Goal: Transaction & Acquisition: Purchase product/service

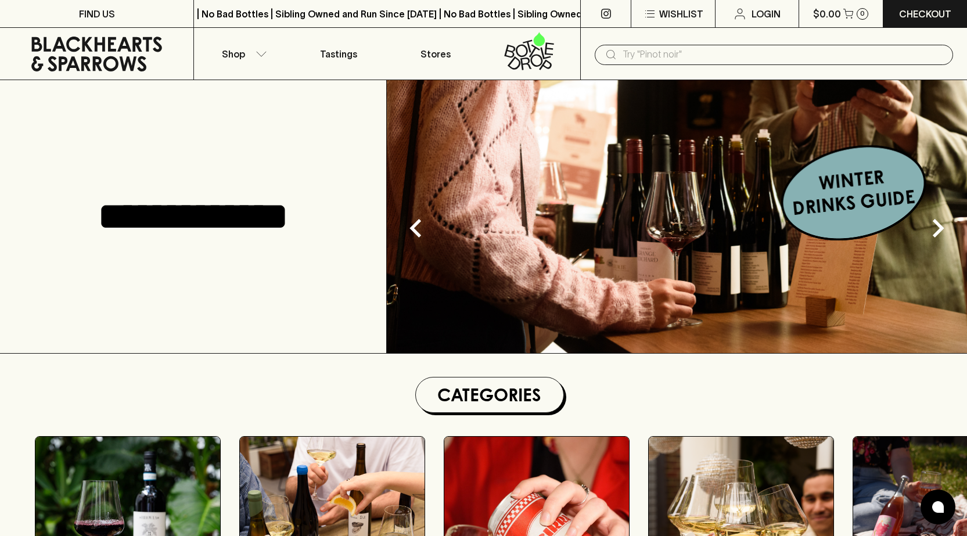
click at [666, 52] on input "text" at bounding box center [783, 54] width 321 height 19
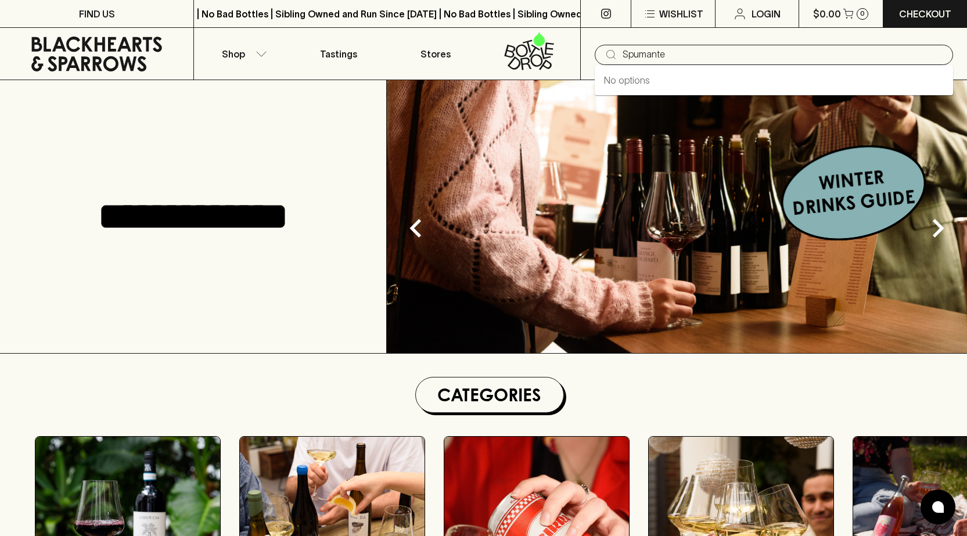
type input "Spumante"
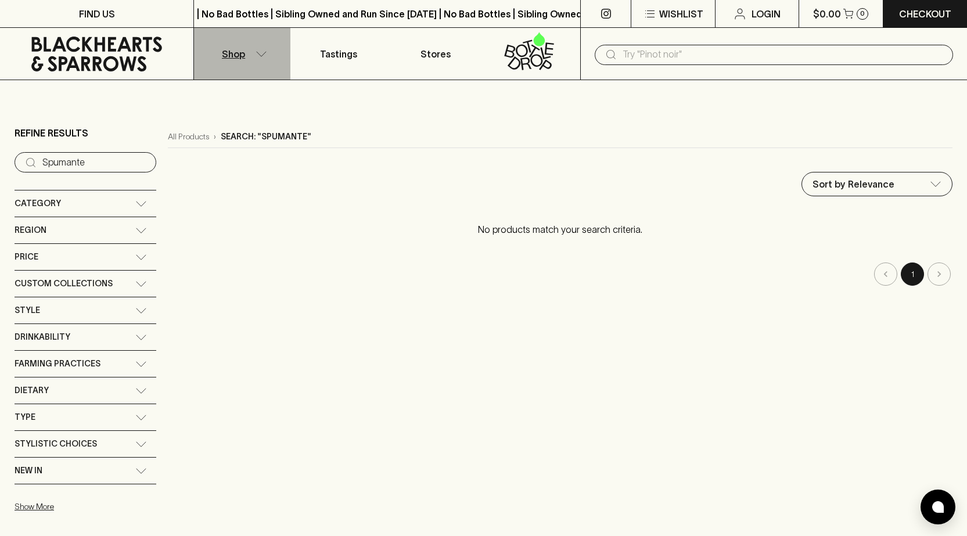
click at [258, 55] on icon "button" at bounding box center [262, 54] width 12 height 6
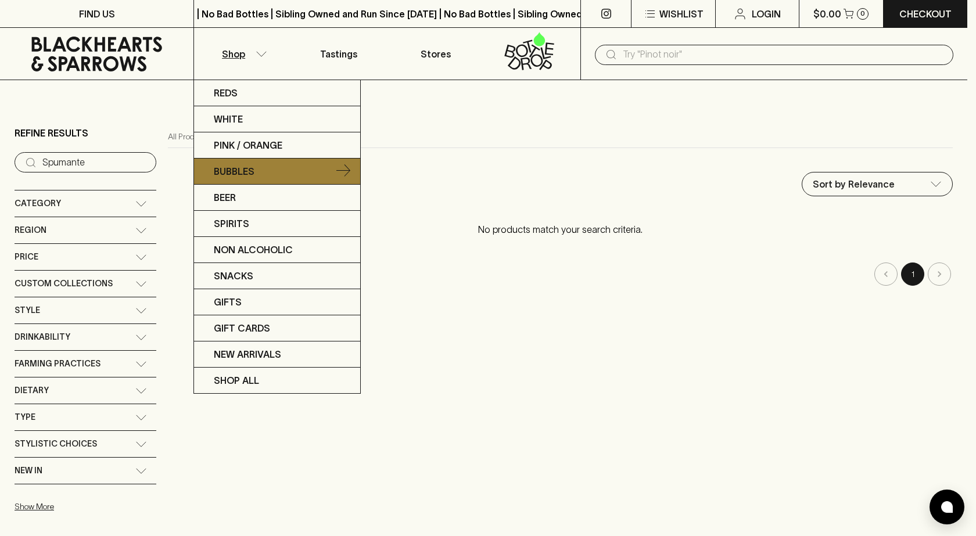
click at [244, 171] on p "Bubbles" at bounding box center [234, 171] width 41 height 14
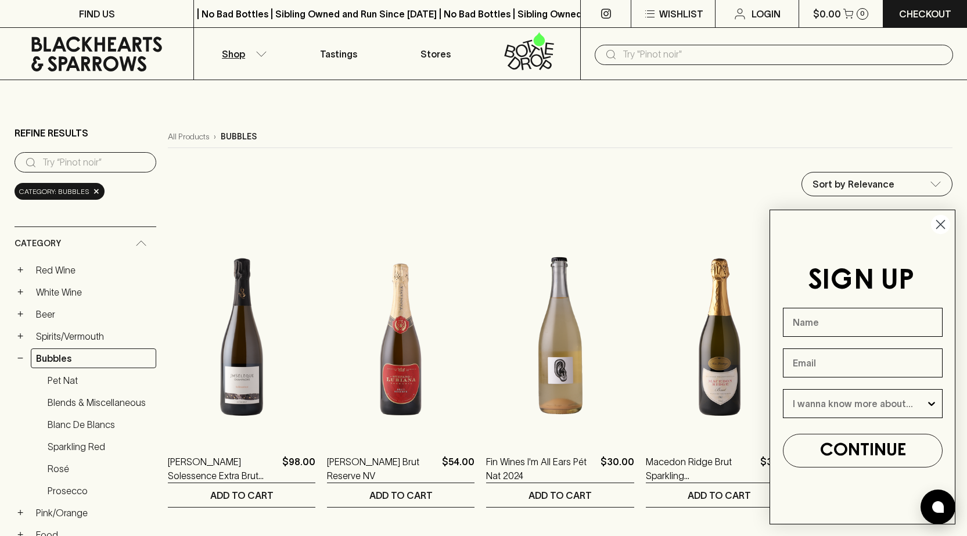
click at [940, 222] on circle "Close dialog" at bounding box center [940, 224] width 19 height 19
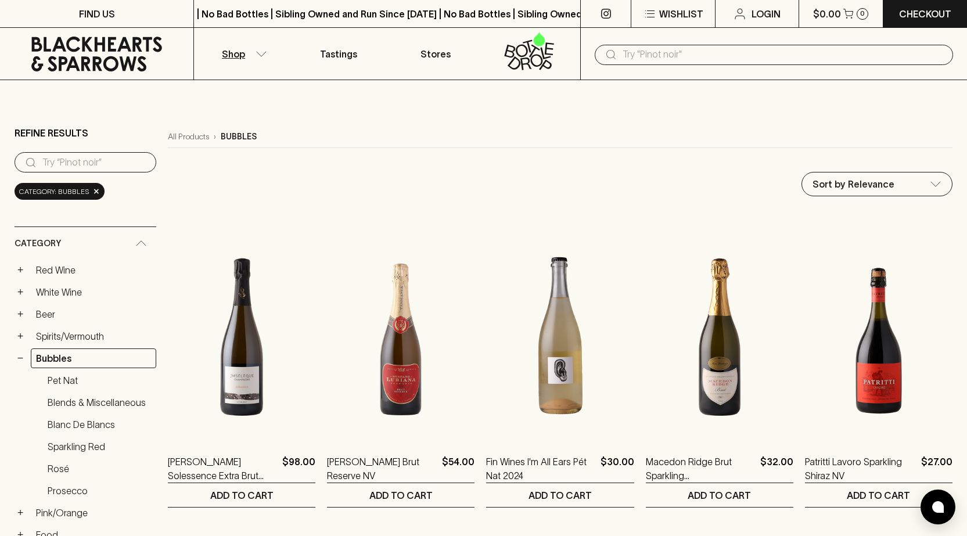
click at [635, 56] on input "text" at bounding box center [783, 54] width 321 height 19
type input "Spumante"
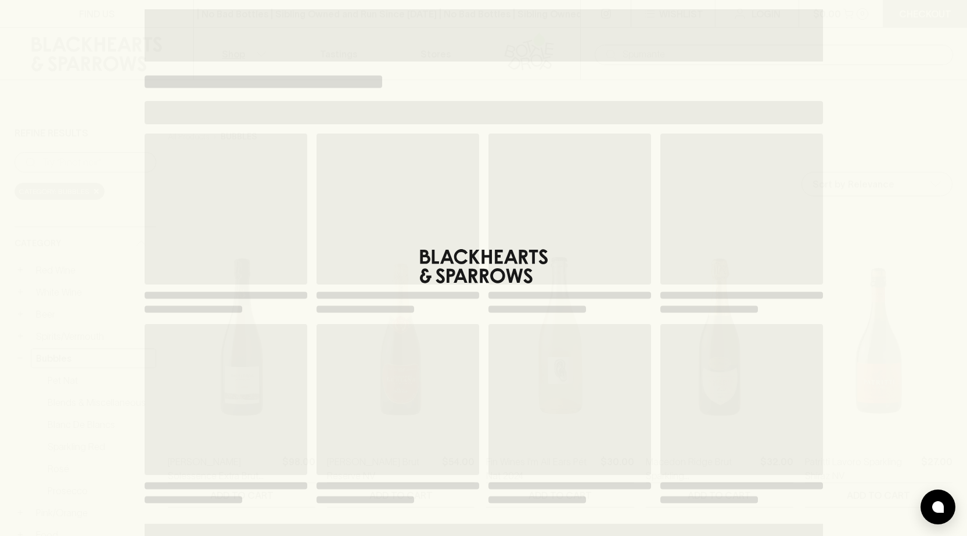
type input "Spumante"
